Goal: Entertainment & Leisure: Consume media (video, audio)

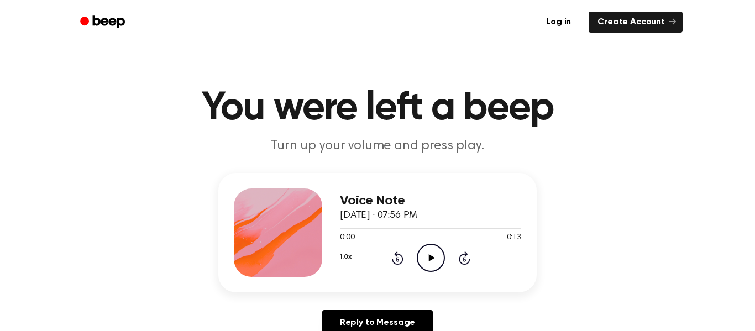
click at [431, 259] on icon at bounding box center [431, 257] width 6 height 7
click at [424, 258] on icon "Play Audio" at bounding box center [431, 258] width 28 height 28
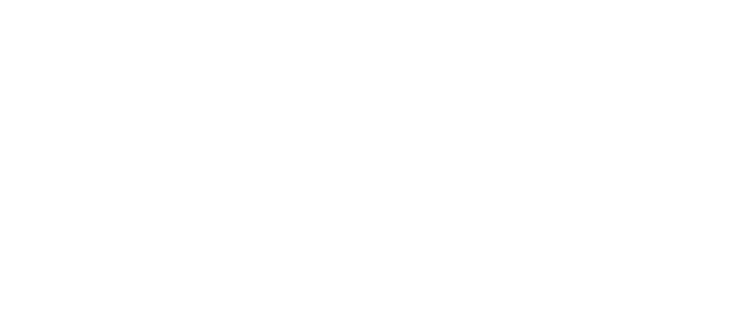
click at [385, 112] on div at bounding box center [377, 165] width 755 height 331
click at [379, 96] on div at bounding box center [377, 165] width 755 height 331
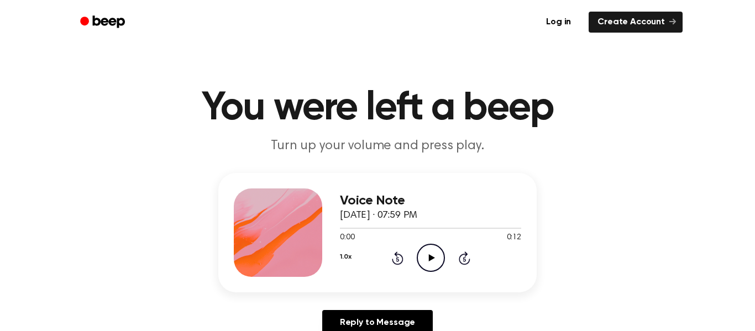
click at [428, 256] on icon "Play Audio" at bounding box center [431, 258] width 28 height 28
click at [426, 249] on icon "Play Audio" at bounding box center [431, 258] width 28 height 28
click at [396, 138] on p "Turn up your volume and press play." at bounding box center [377, 146] width 425 height 18
click at [419, 256] on icon "Play Audio" at bounding box center [431, 258] width 28 height 28
click at [425, 269] on icon "Play Audio" at bounding box center [431, 258] width 28 height 28
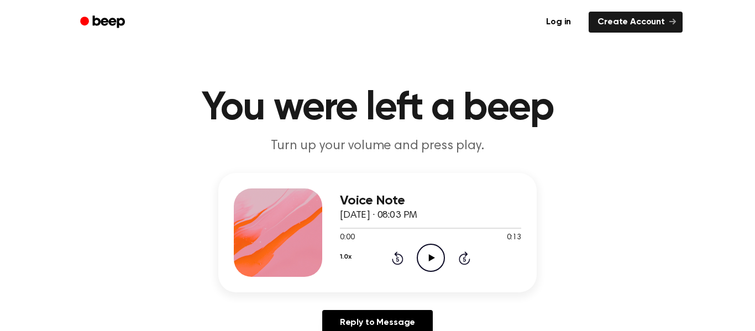
click at [428, 261] on icon "Play Audio" at bounding box center [431, 258] width 28 height 28
